Goal: Task Accomplishment & Management: Manage account settings

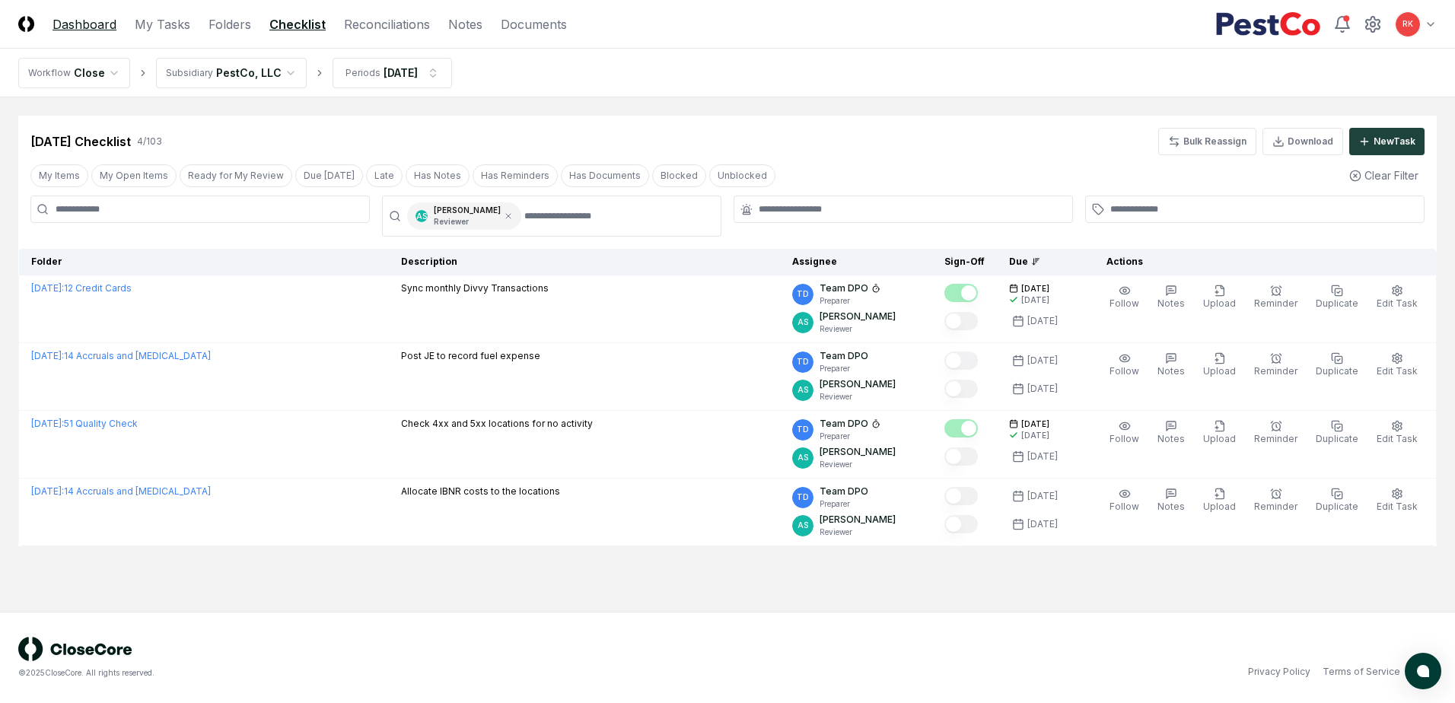
click at [65, 25] on link "Dashboard" at bounding box center [85, 24] width 64 height 18
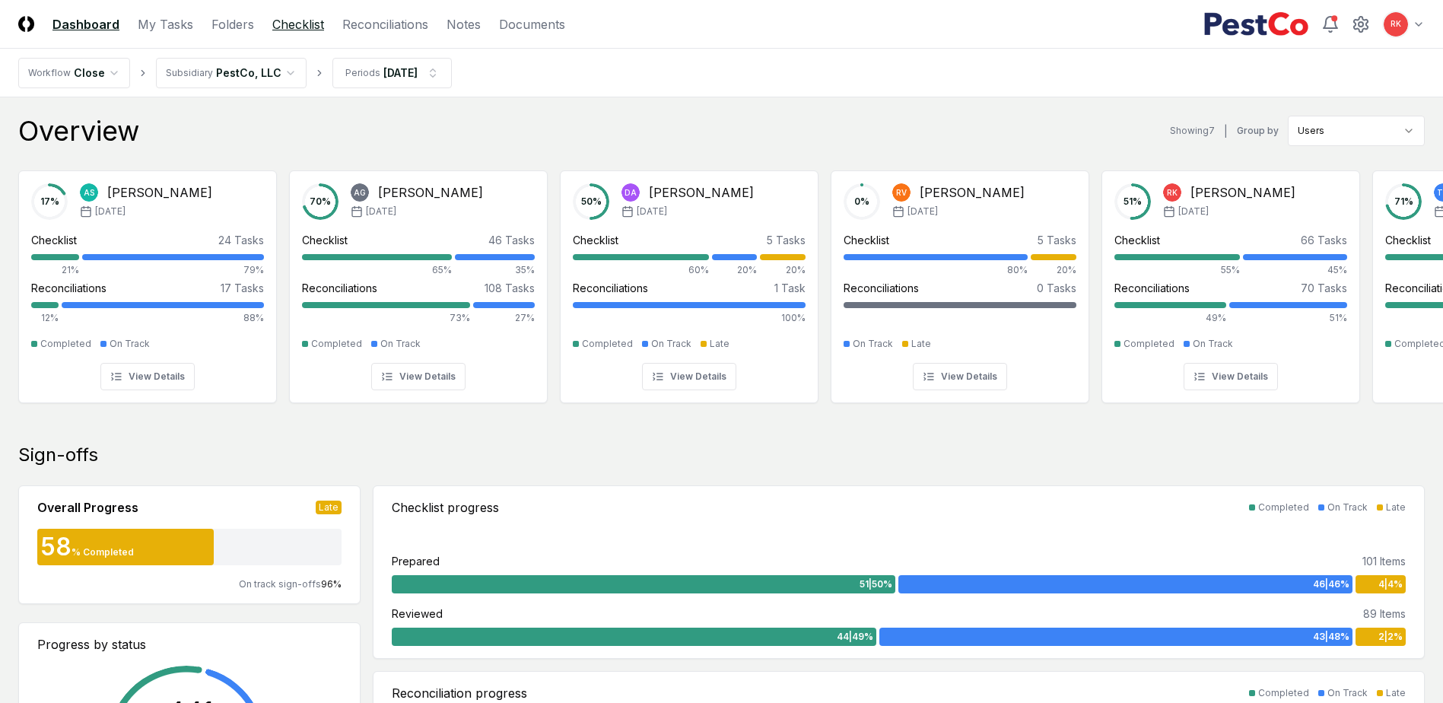
click at [304, 18] on link "Checklist" at bounding box center [298, 24] width 52 height 18
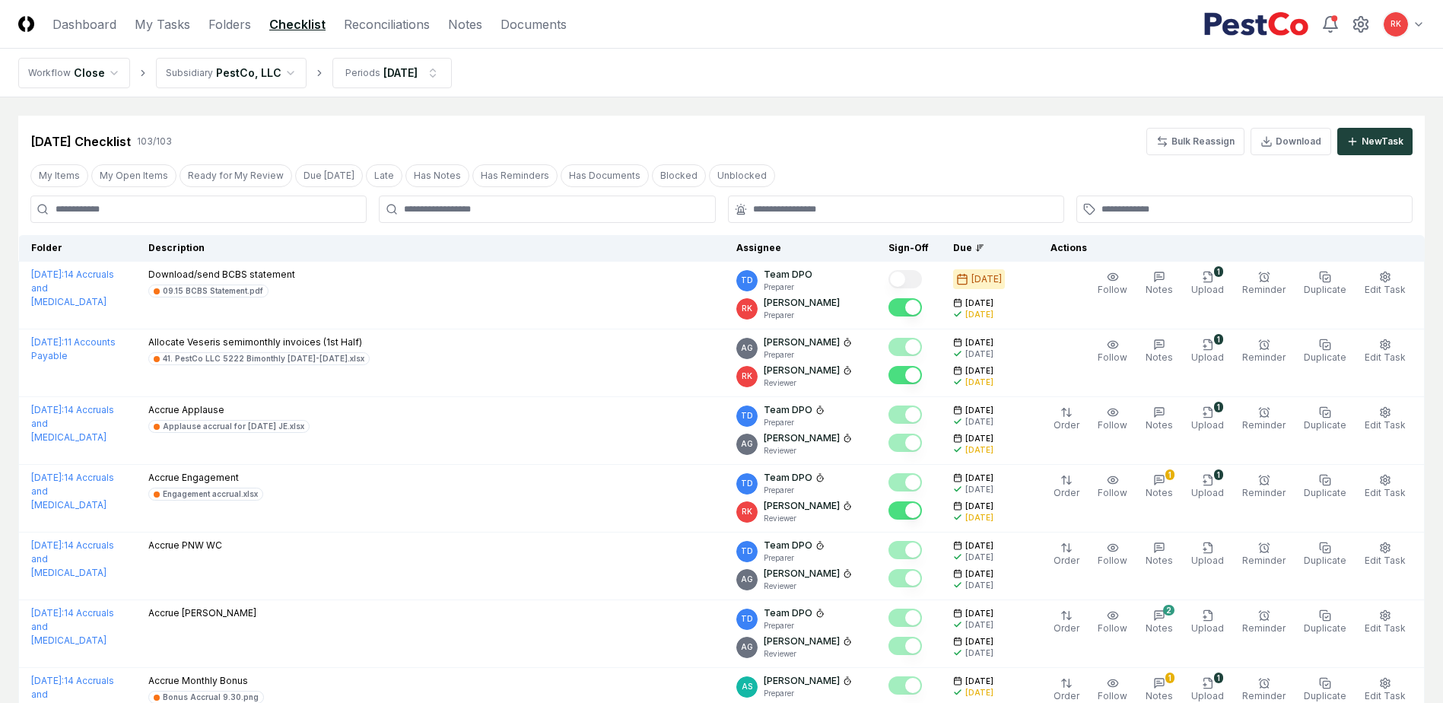
drag, startPoint x: 173, startPoint y: 26, endPoint x: 315, endPoint y: 90, distance: 155.3
click at [173, 26] on link "My Tasks" at bounding box center [163, 24] width 56 height 18
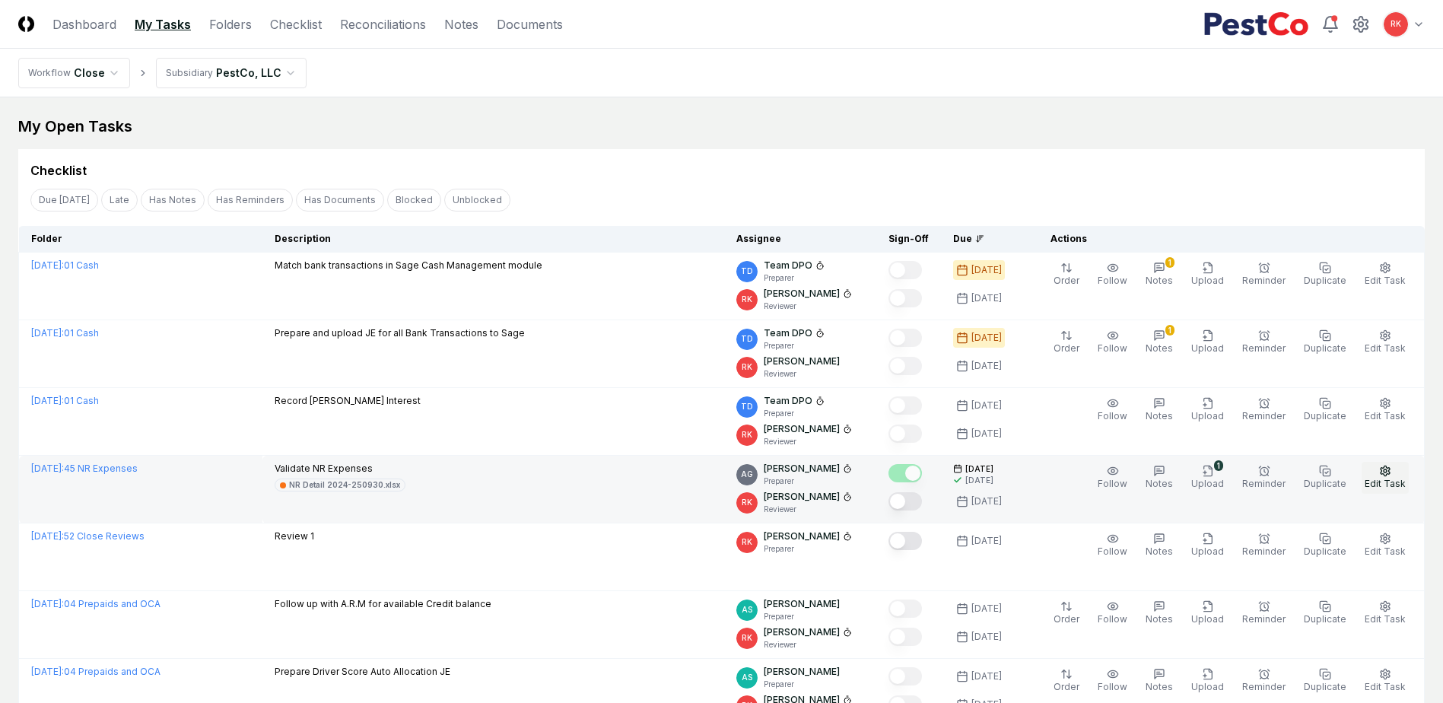
click at [1402, 476] on button "Edit Task" at bounding box center [1385, 478] width 47 height 32
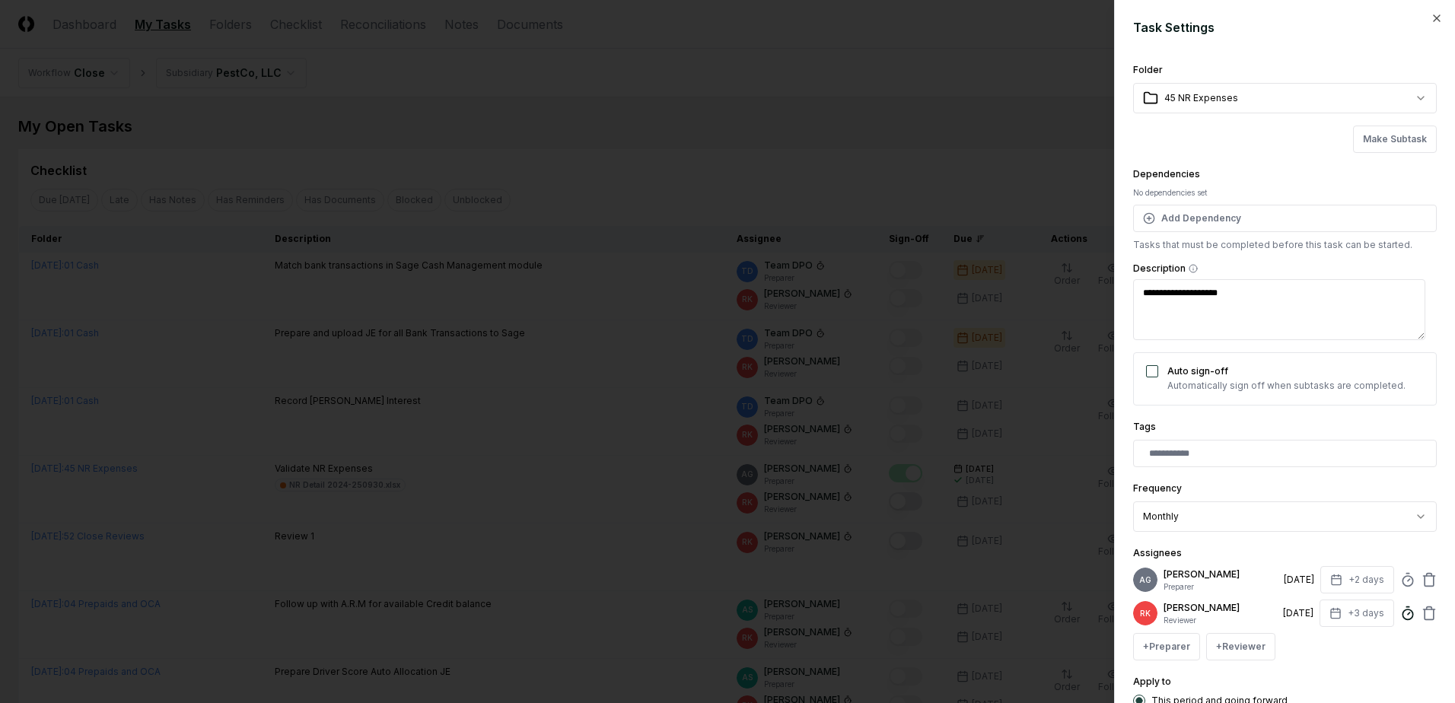
click at [1400, 619] on icon at bounding box center [1407, 613] width 15 height 15
click at [1357, 660] on div "+ Preparer + Reviewer" at bounding box center [1285, 646] width 304 height 27
click at [1198, 455] on input "text" at bounding box center [1288, 454] width 278 height 14
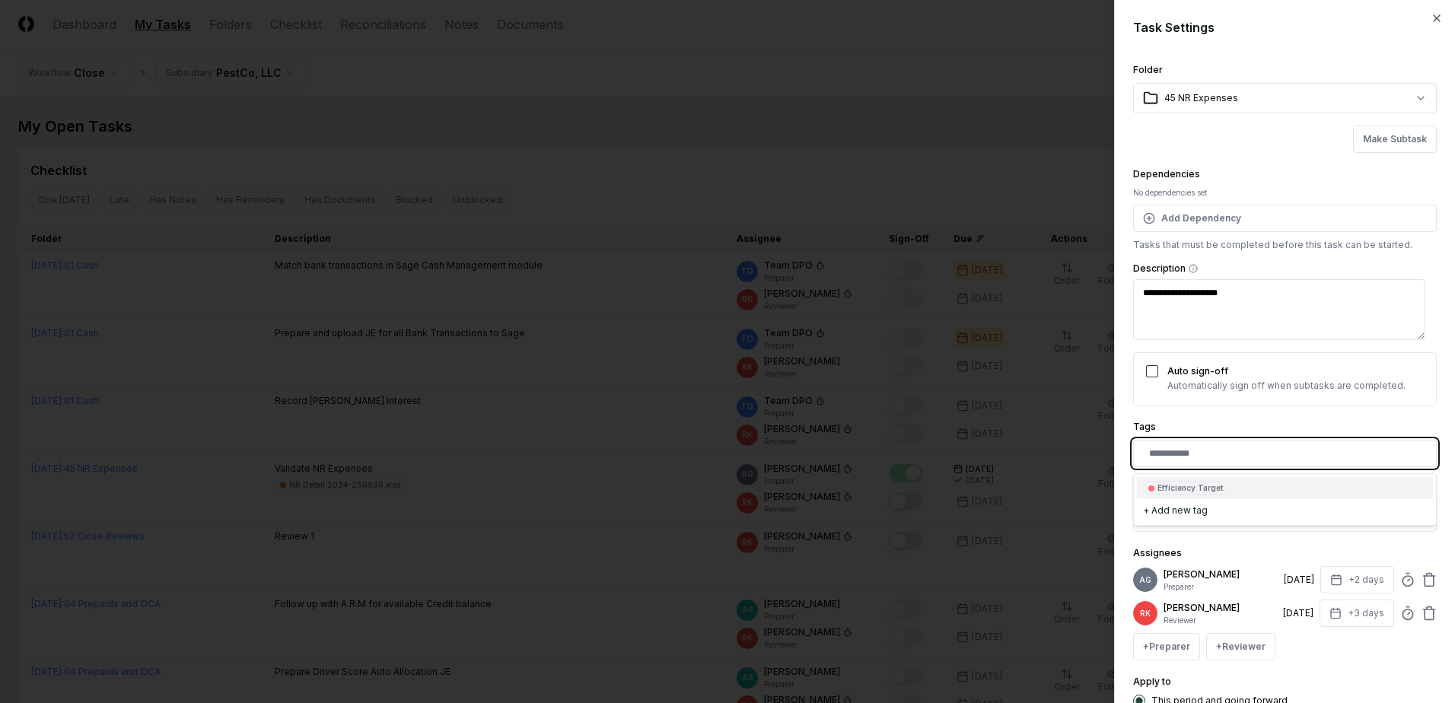
click at [1171, 489] on div "Efficiency Target" at bounding box center [1189, 487] width 65 height 11
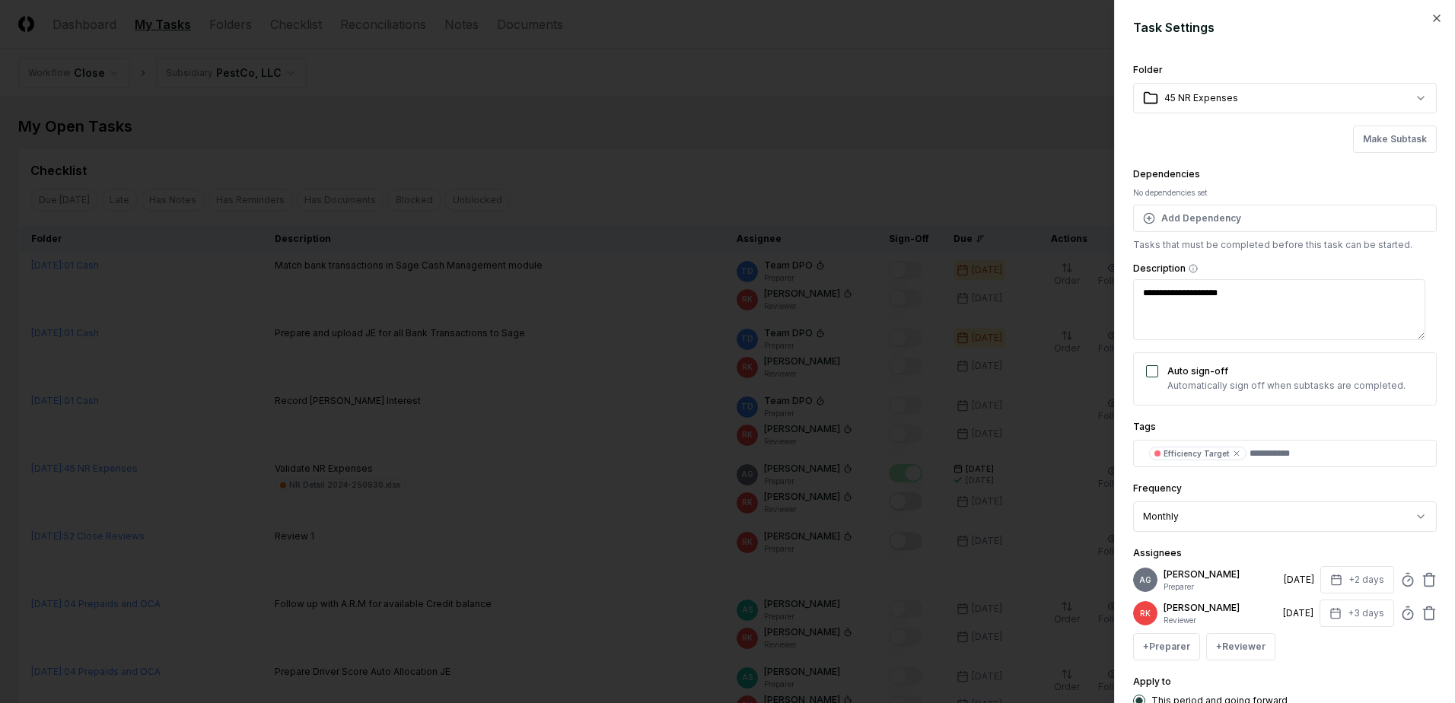
click at [1356, 676] on div "**********" at bounding box center [1285, 394] width 304 height 667
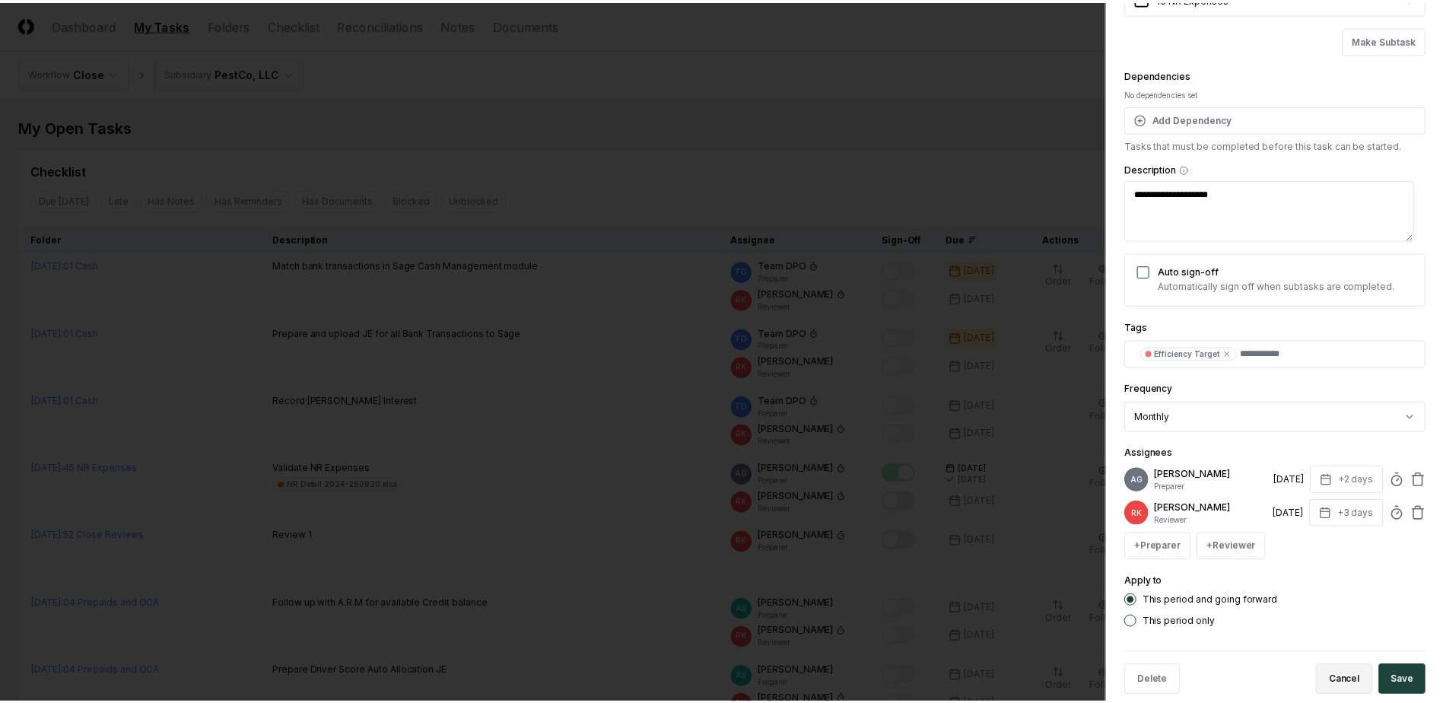
scroll to position [135, 0]
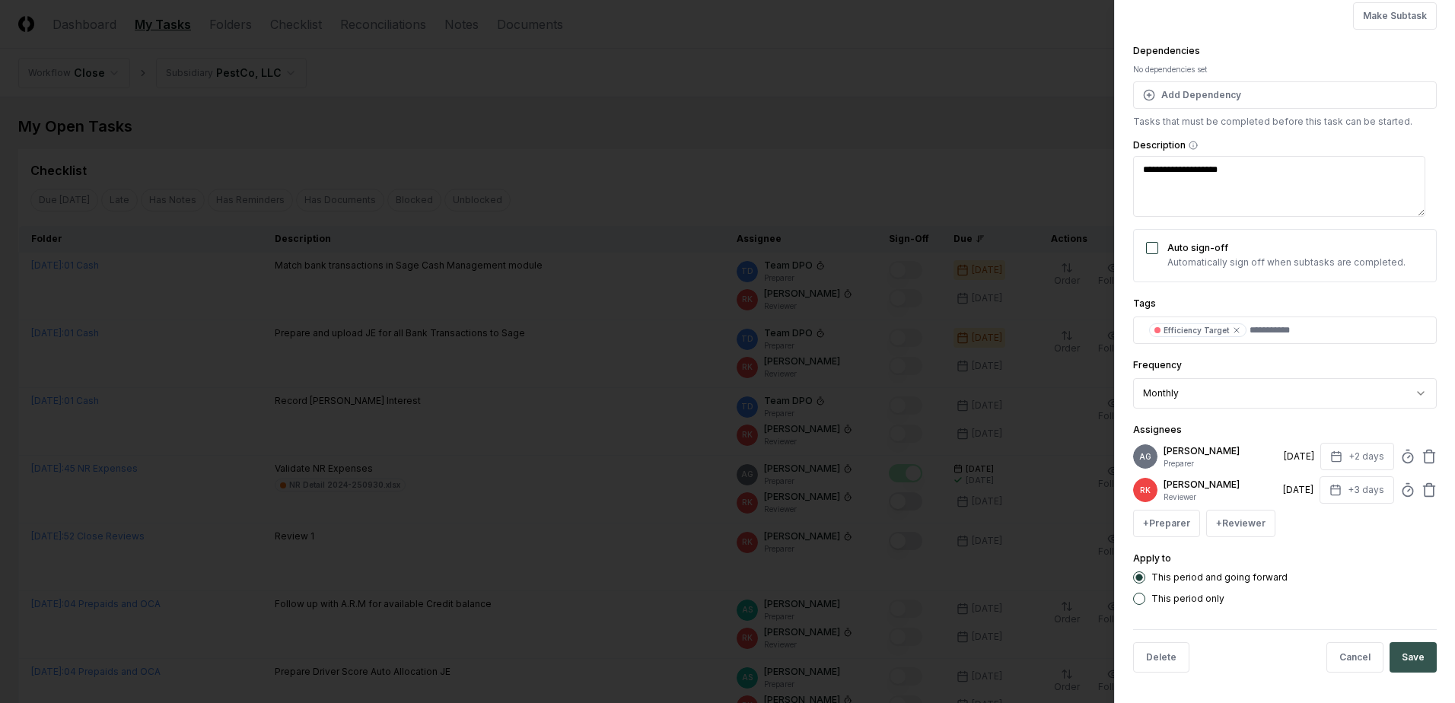
click at [1398, 660] on button "Save" at bounding box center [1412, 657] width 47 height 30
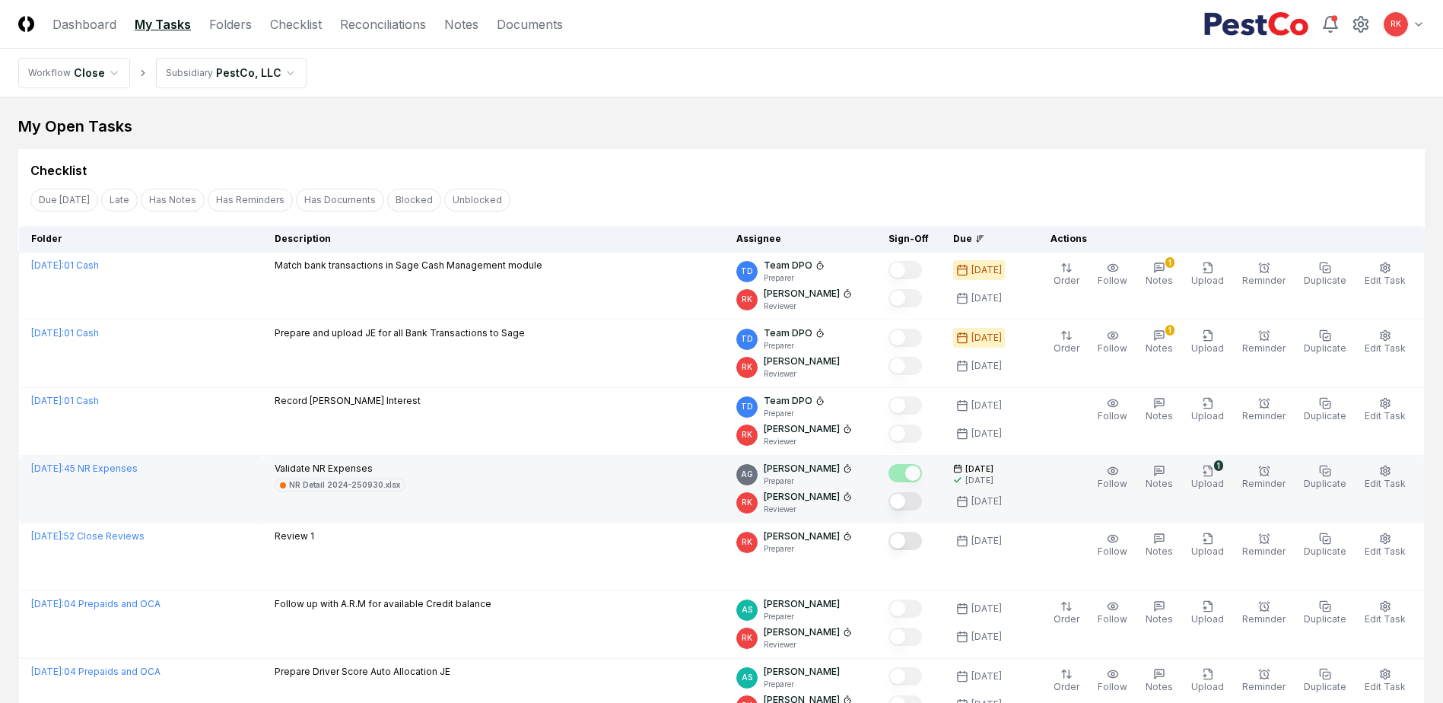
click at [921, 494] on button "Mark complete" at bounding box center [905, 501] width 33 height 18
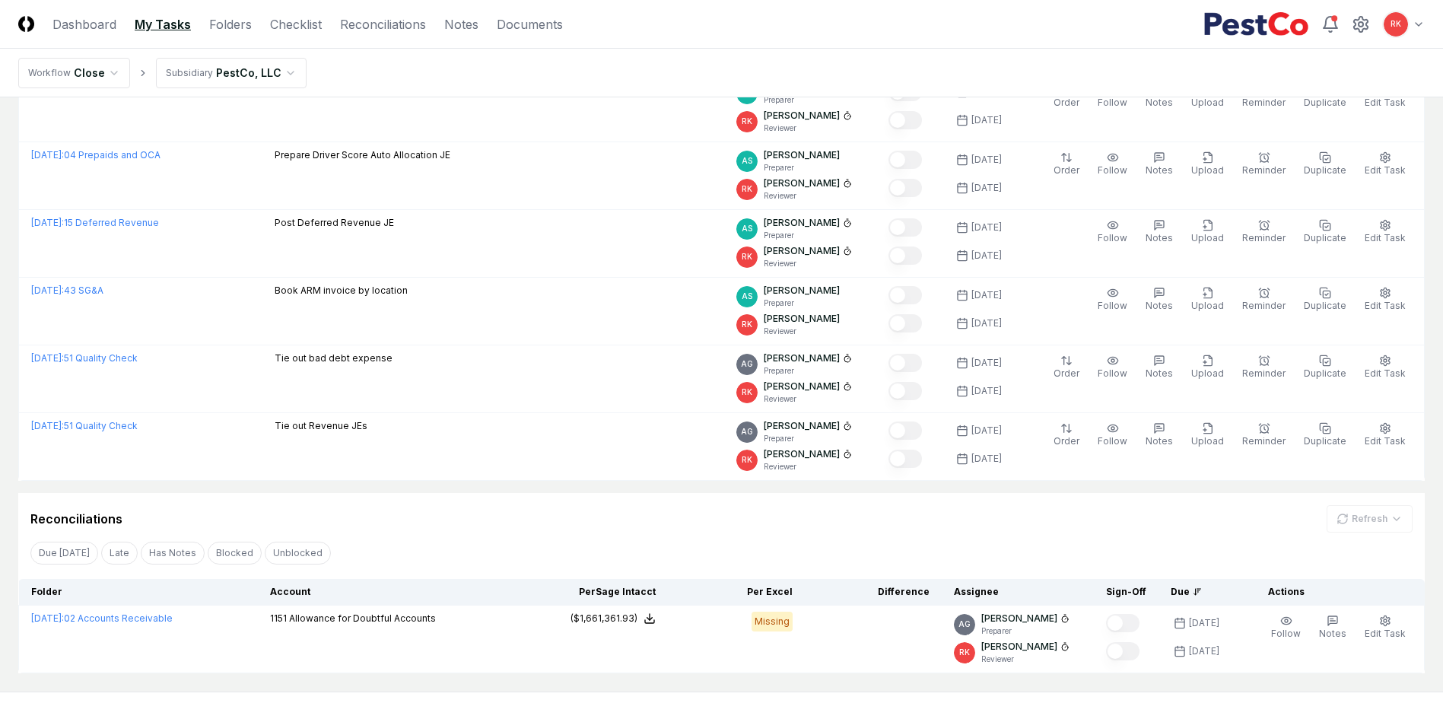
scroll to position [597, 0]
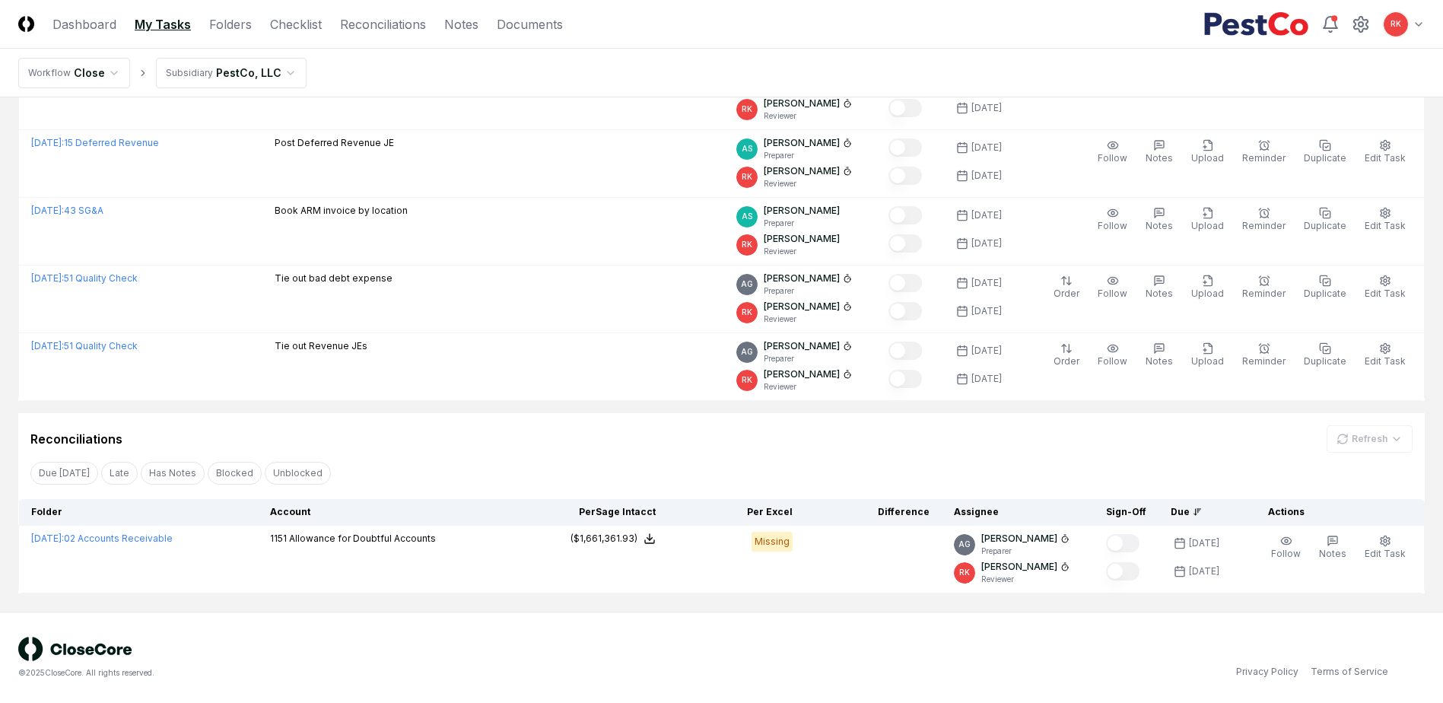
click at [648, 666] on div "© 2025 CloseCore. All rights reserved." at bounding box center [370, 658] width 704 height 42
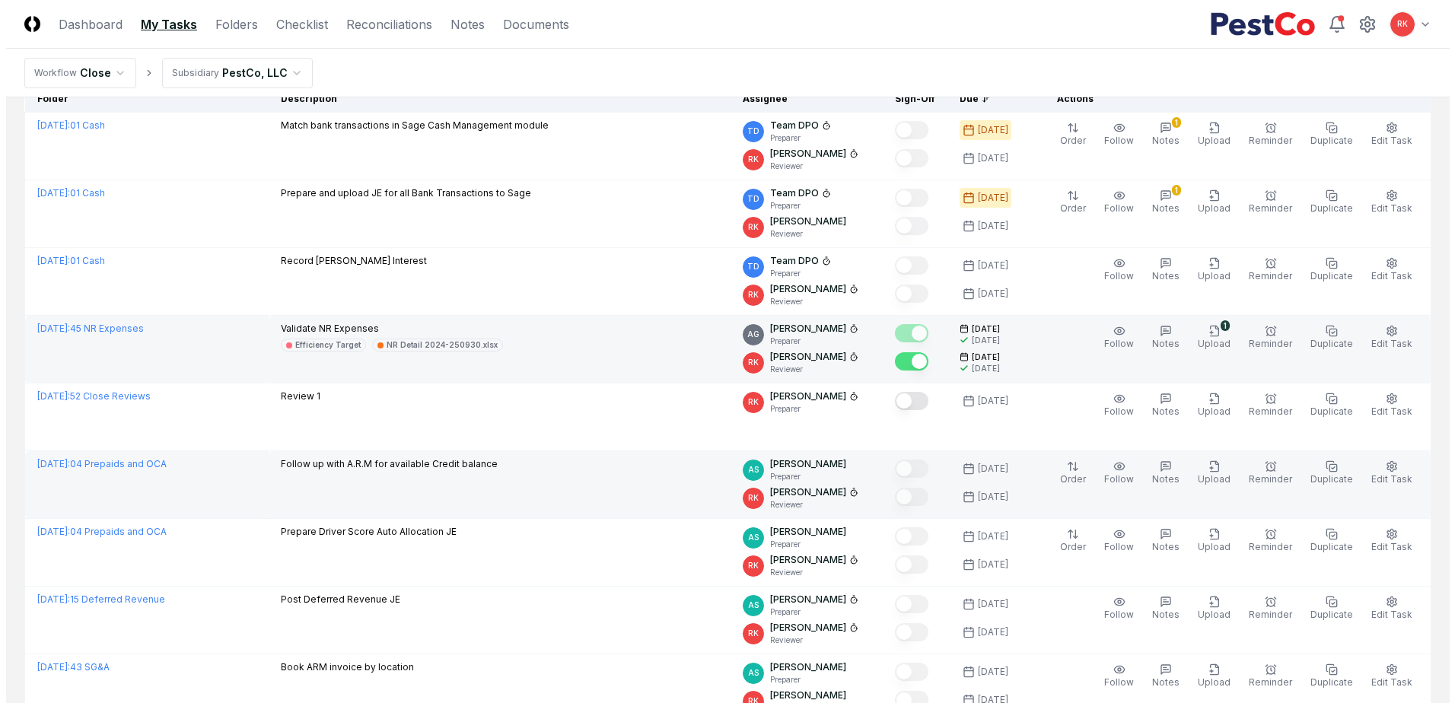
scroll to position [64, 0]
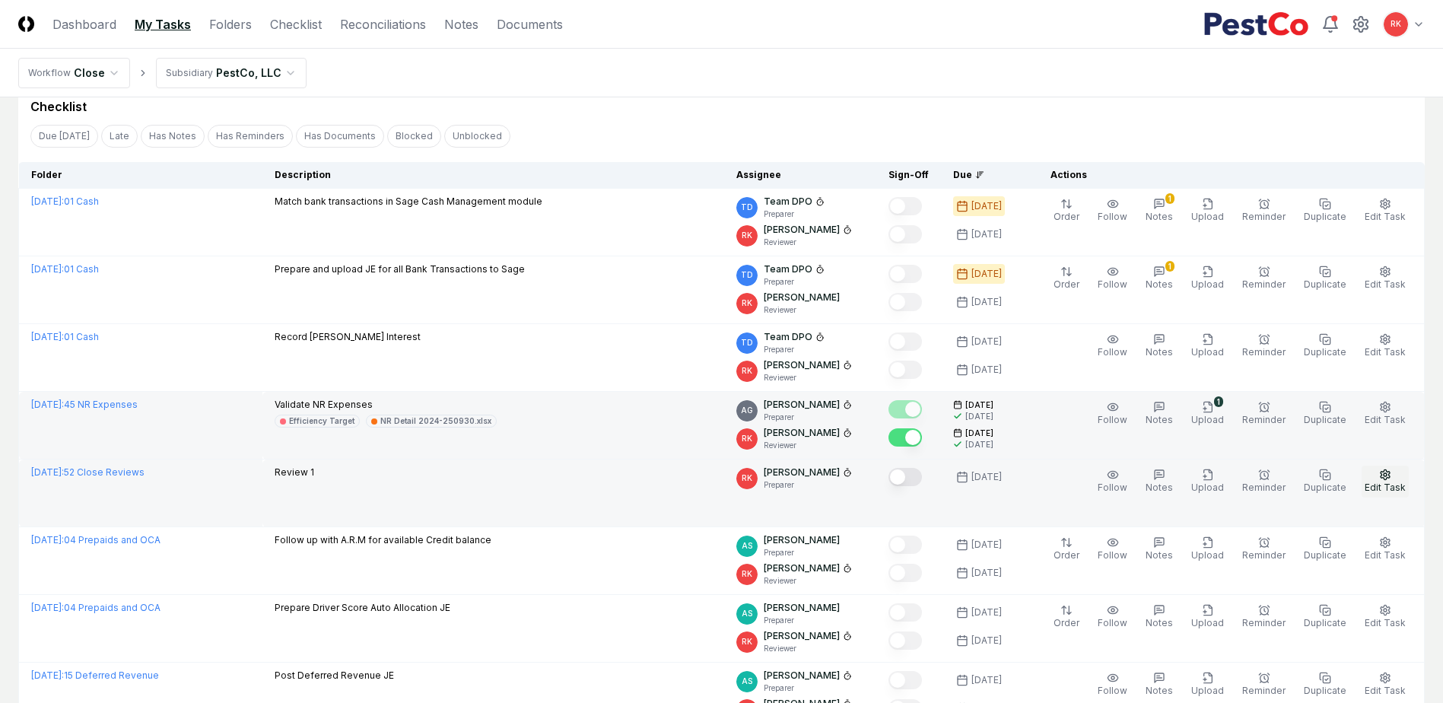
click at [1385, 479] on icon "button" at bounding box center [1386, 475] width 12 height 12
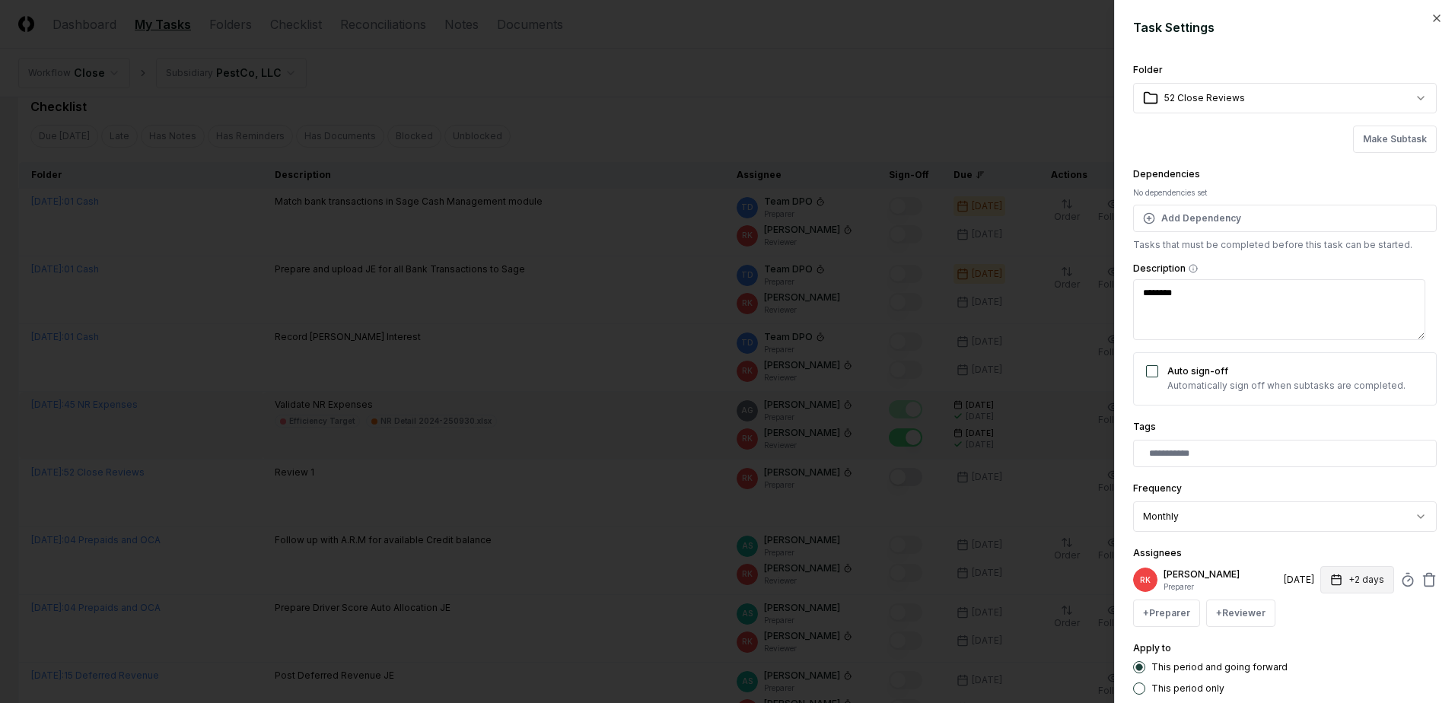
click at [1378, 586] on button "+2 days" at bounding box center [1357, 579] width 74 height 27
type textarea "*"
type input "*"
click at [1313, 638] on input "*" at bounding box center [1298, 639] width 53 height 27
click at [1399, 554] on div "Assignees RK Ryan Klapper Preparer 10/3/2025 +3 days Set Deadline * Offset ****…" at bounding box center [1285, 585] width 304 height 83
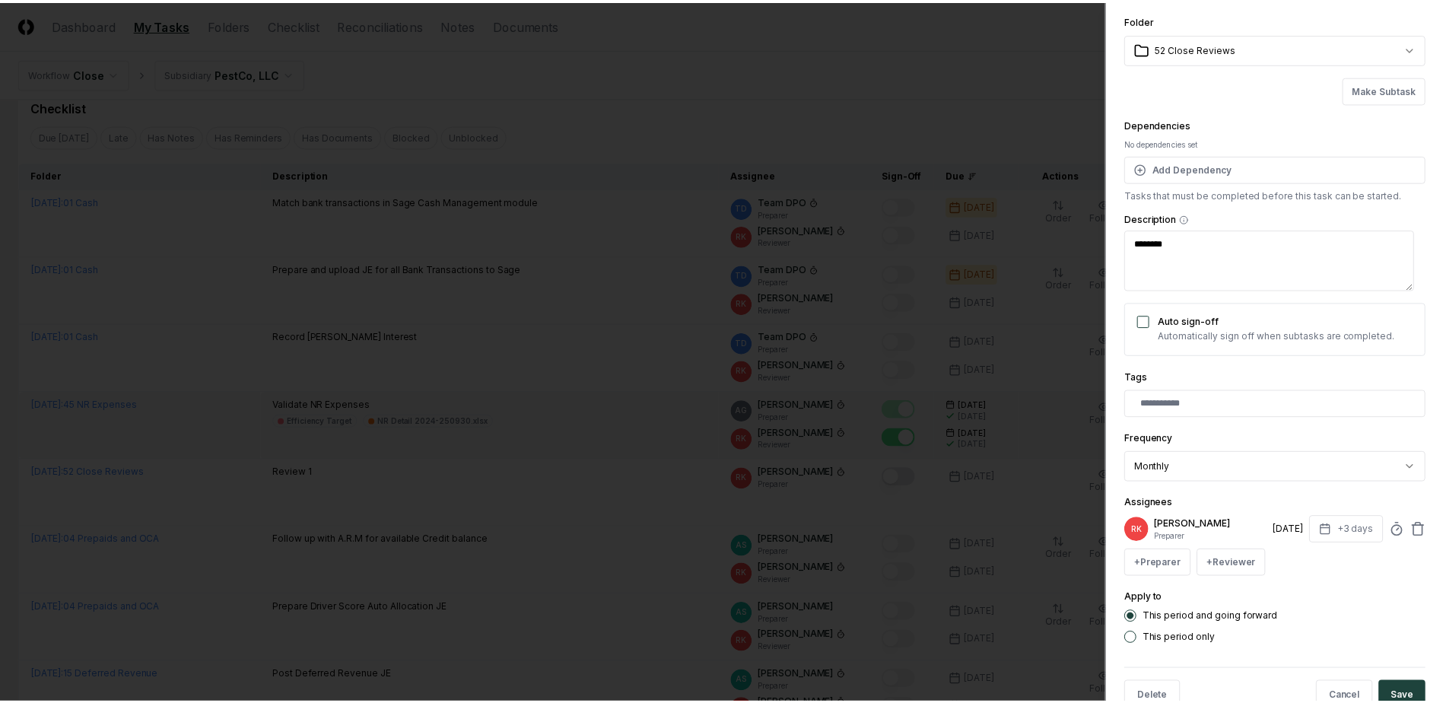
scroll to position [90, 0]
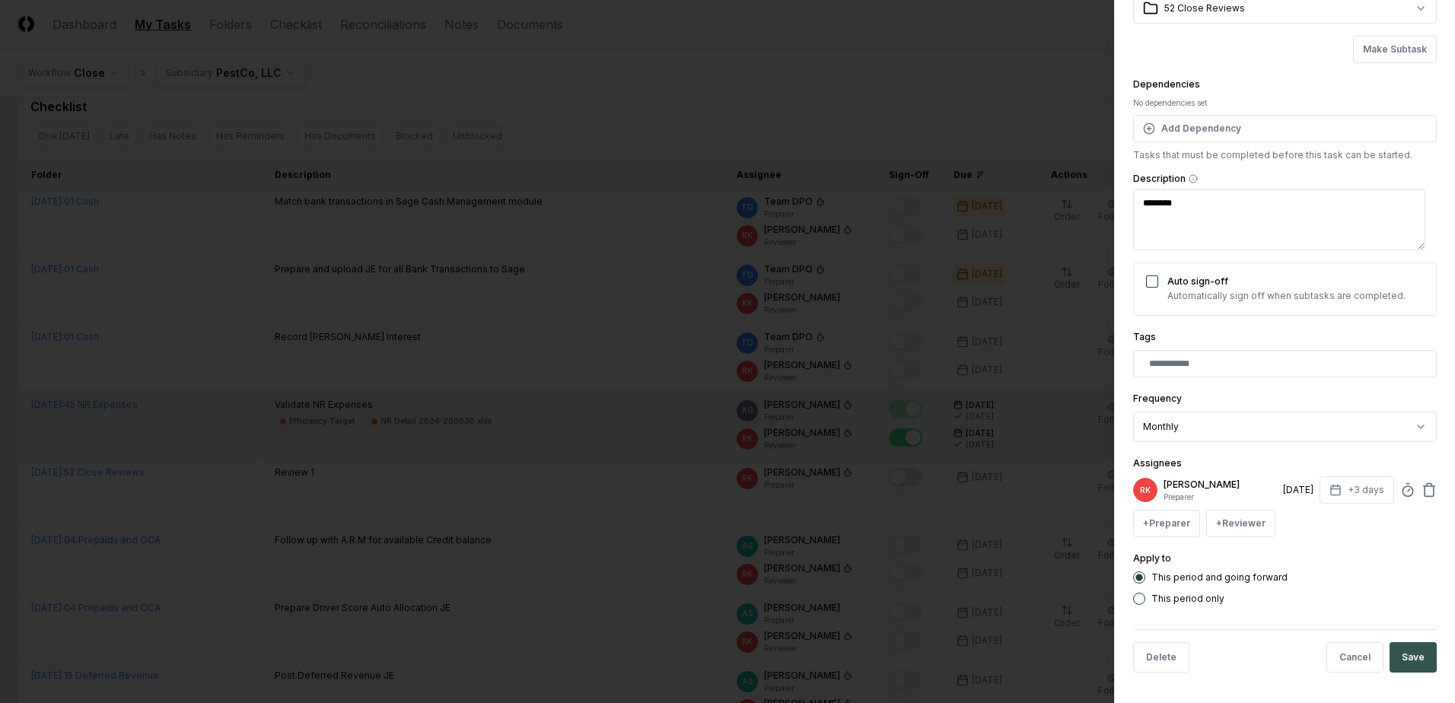
click at [1401, 666] on button "Save" at bounding box center [1412, 657] width 47 height 30
type textarea "*"
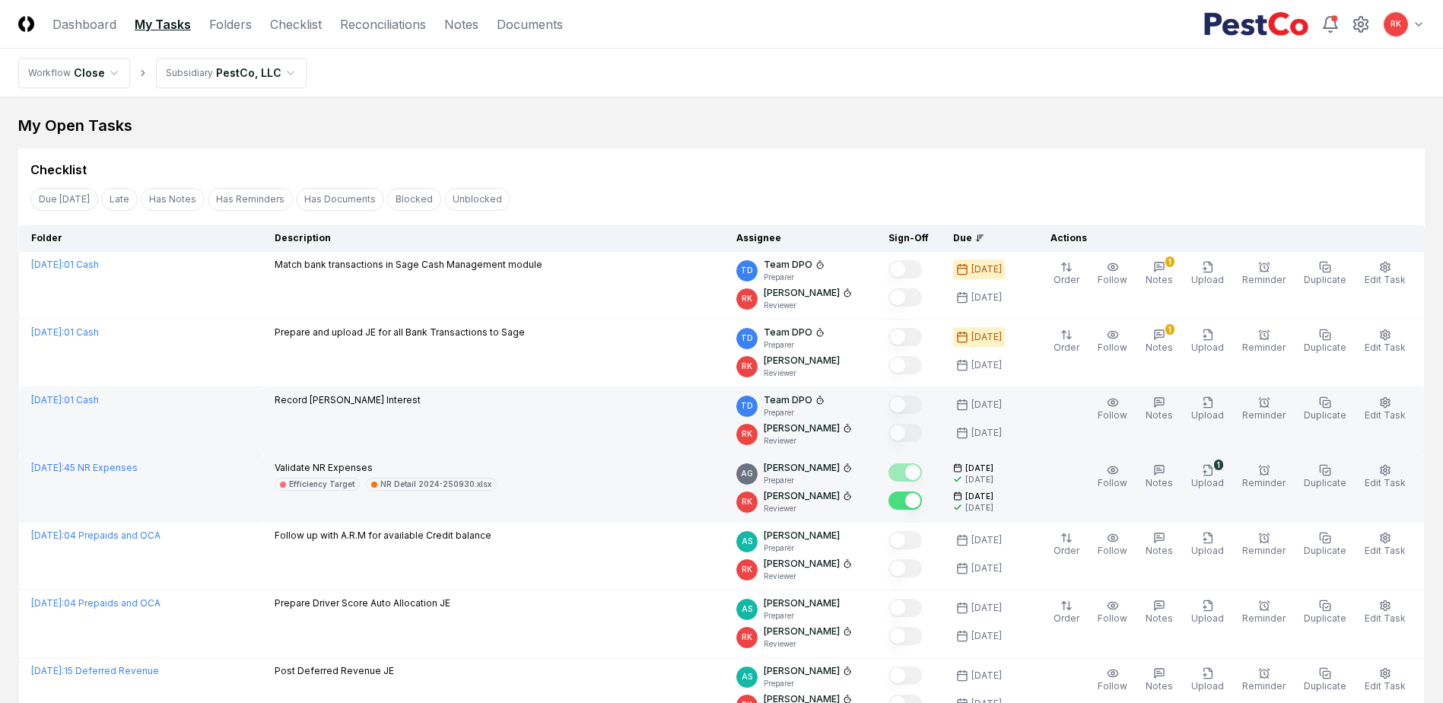
scroll to position [0, 0]
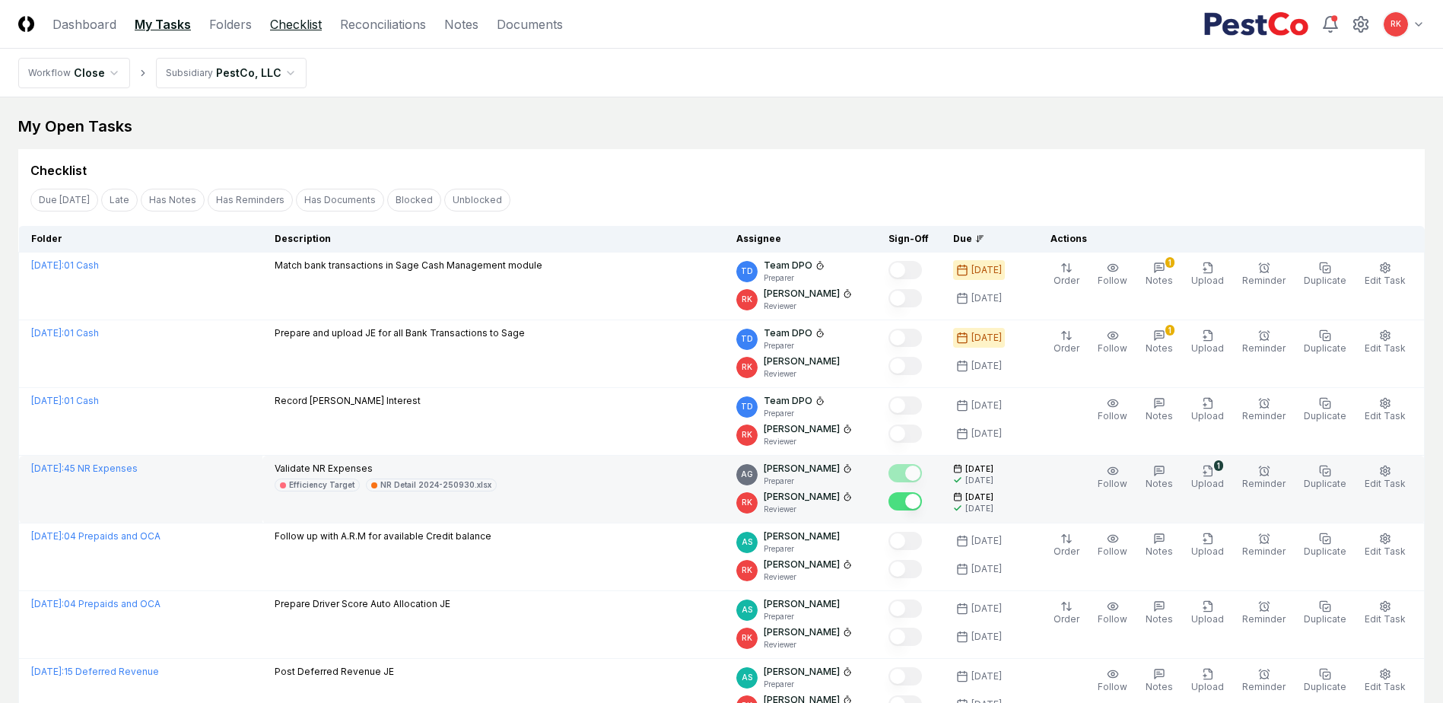
click at [312, 30] on link "Checklist" at bounding box center [296, 24] width 52 height 18
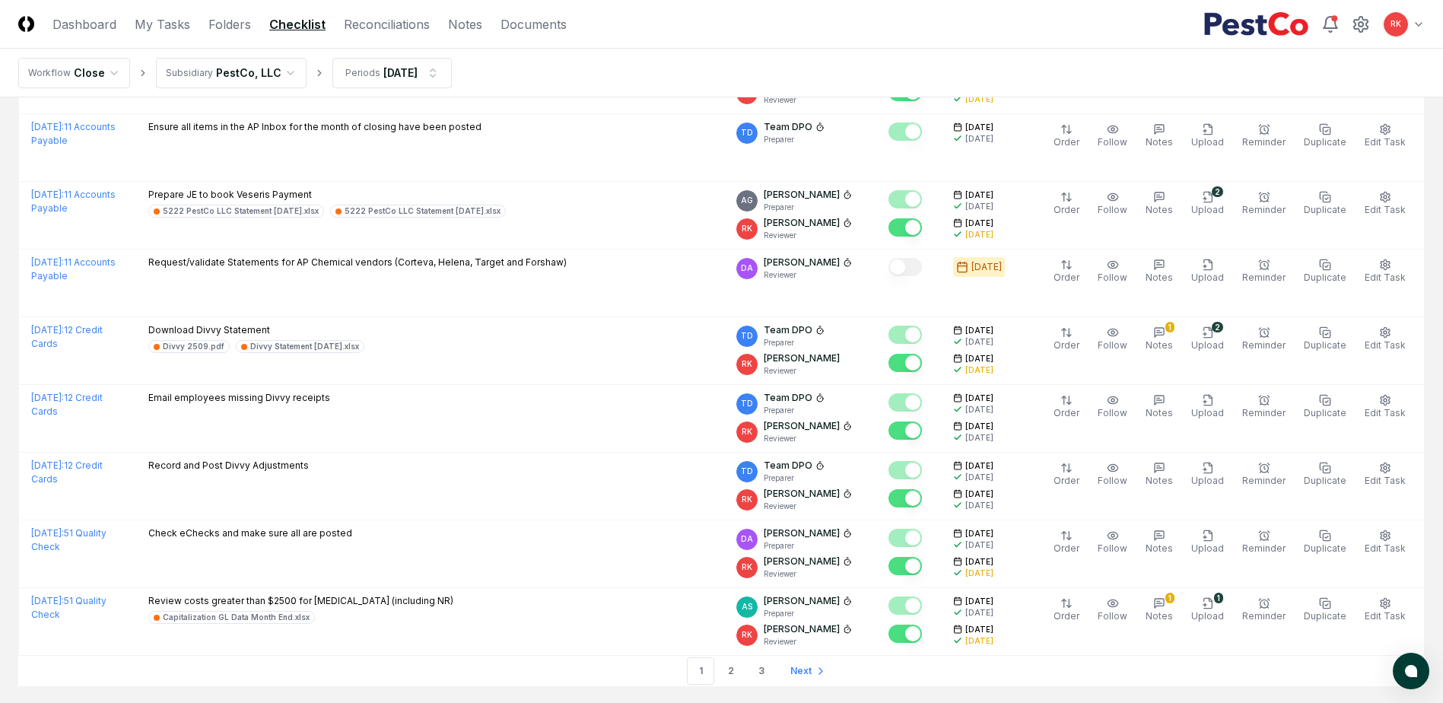
scroll to position [3044, 0]
click at [734, 657] on link "2" at bounding box center [731, 670] width 27 height 27
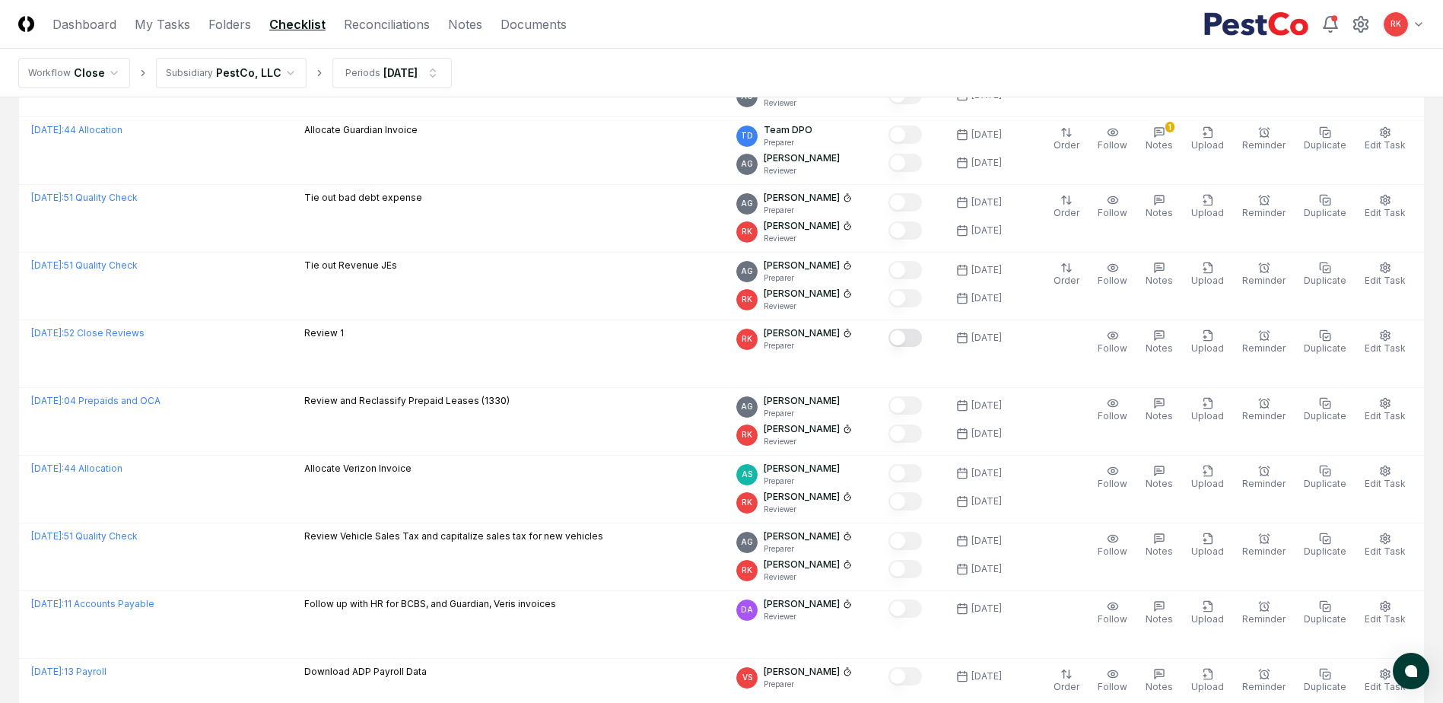
scroll to position [1522, 0]
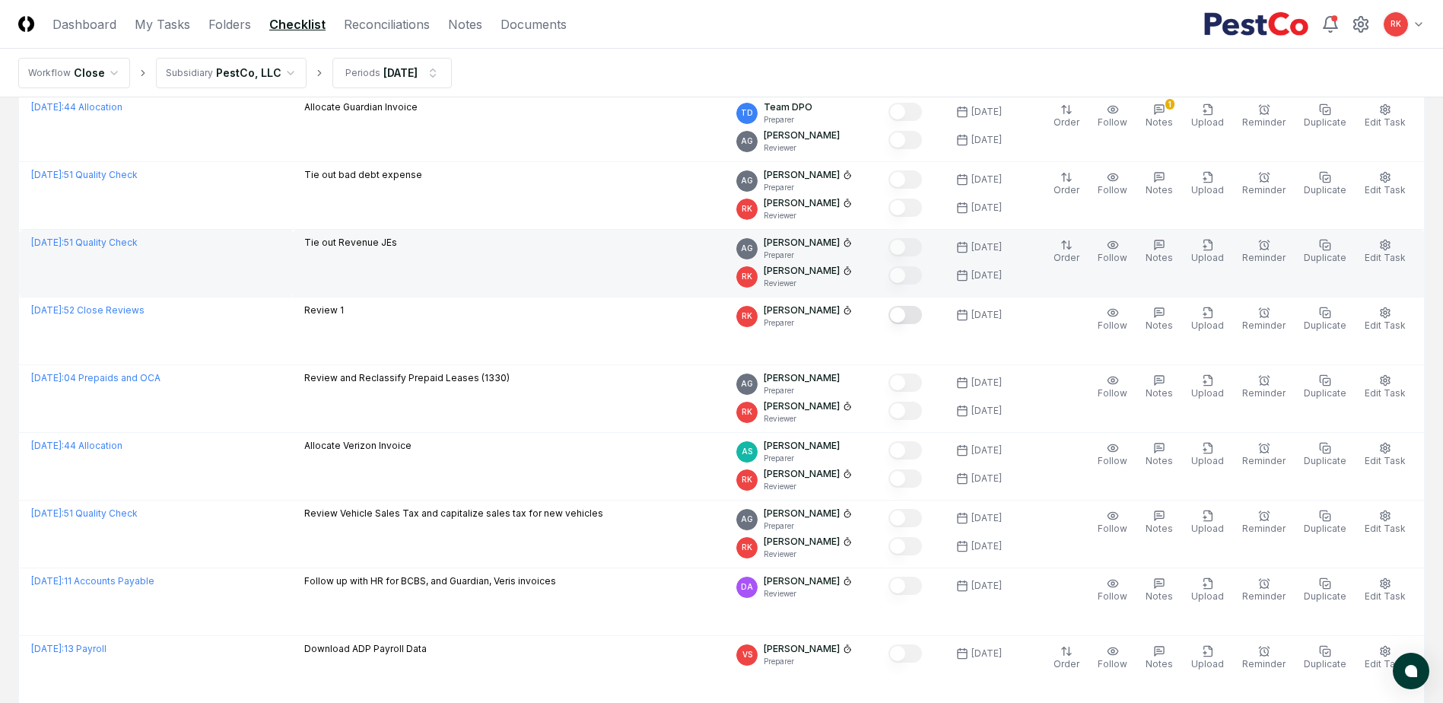
click at [660, 272] on td "Tie out Revenue JEs" at bounding box center [508, 264] width 432 height 68
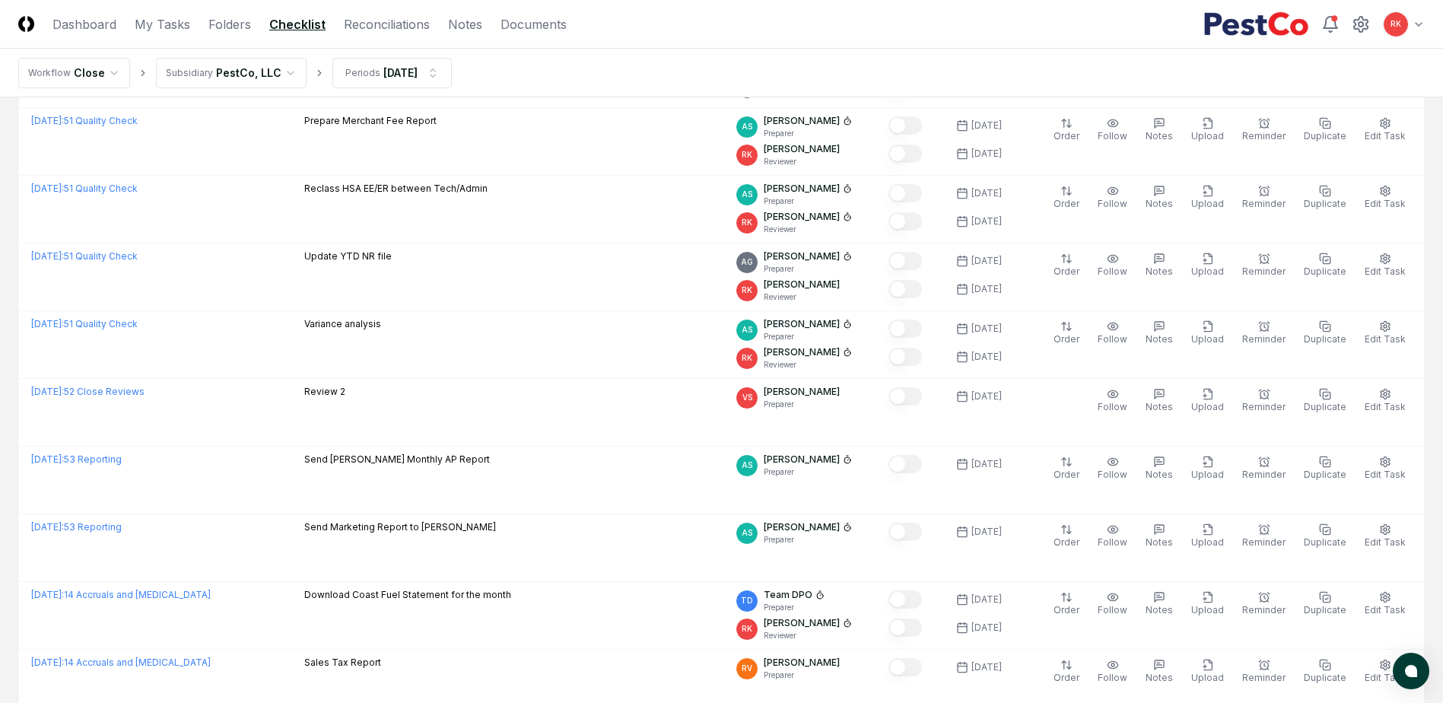
scroll to position [3085, 0]
